Goal: Task Accomplishment & Management: Manage account settings

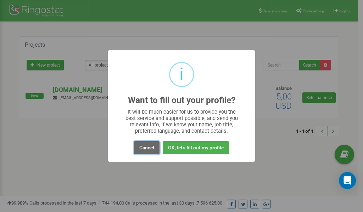
click at [147, 149] on button "Cancel" at bounding box center [147, 147] width 26 height 13
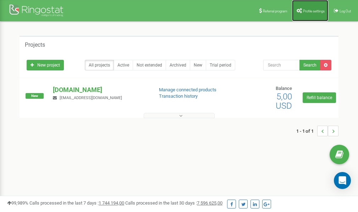
click at [312, 10] on span "Profile settings" at bounding box center [314, 11] width 22 height 4
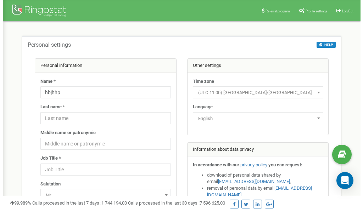
scroll to position [35, 0]
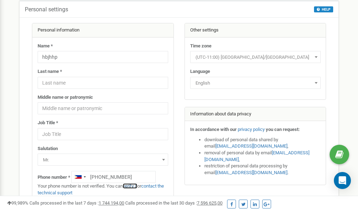
click at [135, 186] on link "verify it" at bounding box center [130, 186] width 15 height 5
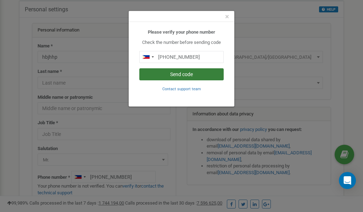
click at [178, 73] on button "Send code" at bounding box center [181, 74] width 84 height 12
